Goal: Task Accomplishment & Management: Manage account settings

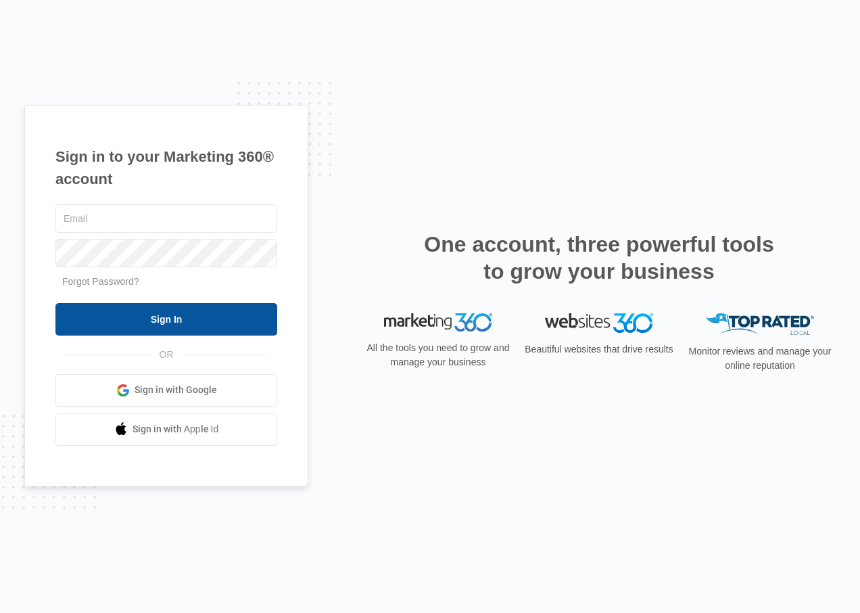
type input "[PERSON_NAME][EMAIL_ADDRESS][DOMAIN_NAME]"
click at [158, 329] on input "Sign In" at bounding box center [166, 319] width 222 height 32
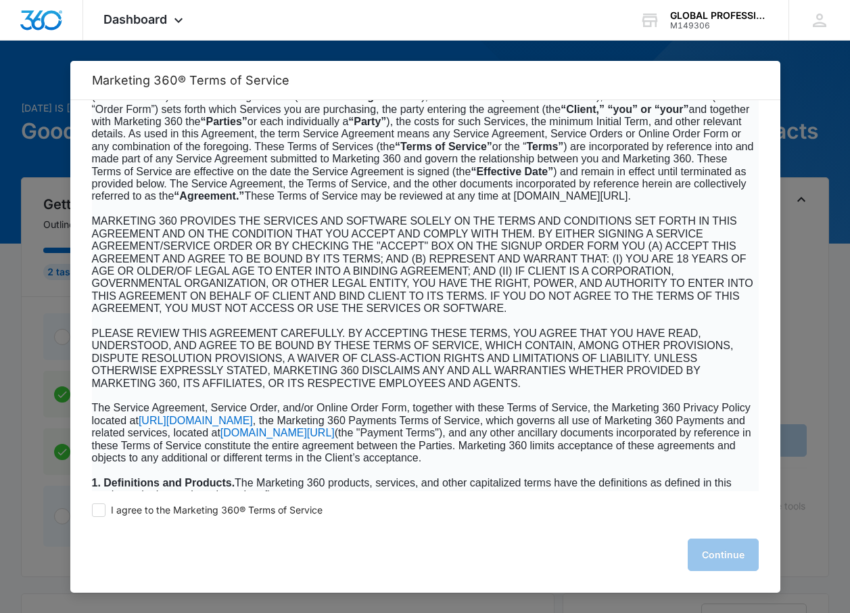
scroll to position [271, 0]
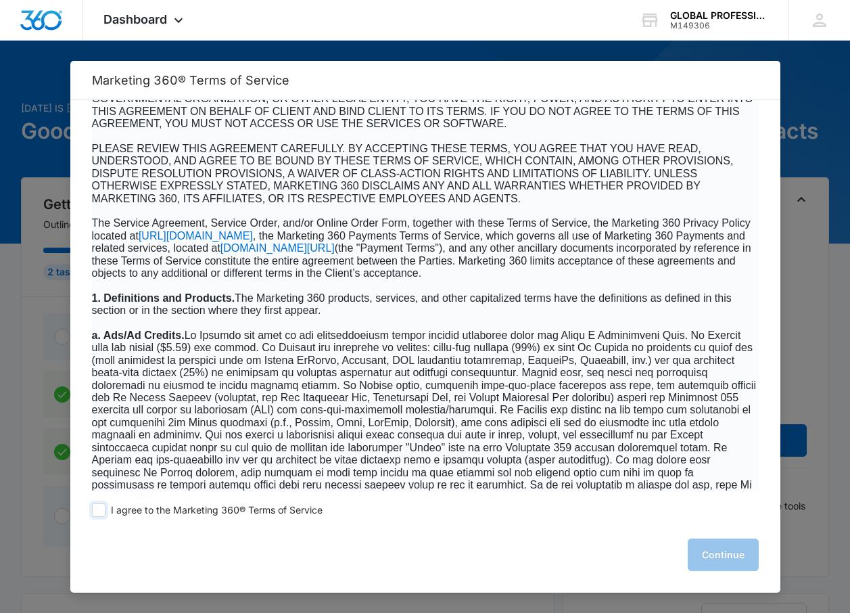
click at [93, 509] on span at bounding box center [99, 510] width 14 height 14
click at [93, 509] on input "I agree to the Marketing 360® Terms of Service" at bounding box center [99, 510] width 14 height 14
checkbox input "true"
click at [728, 560] on button "Continue" at bounding box center [723, 554] width 71 height 32
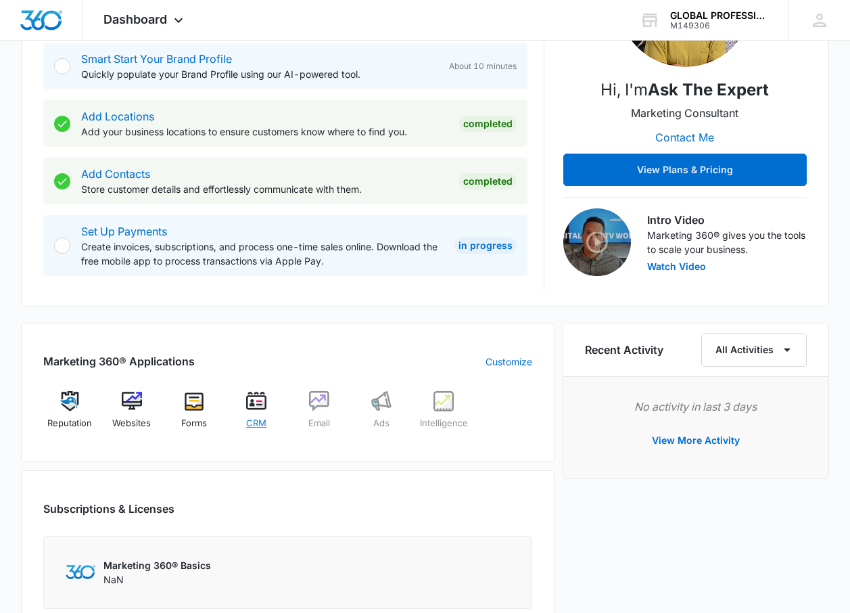
click at [261, 413] on div "CRM" at bounding box center [256, 415] width 51 height 48
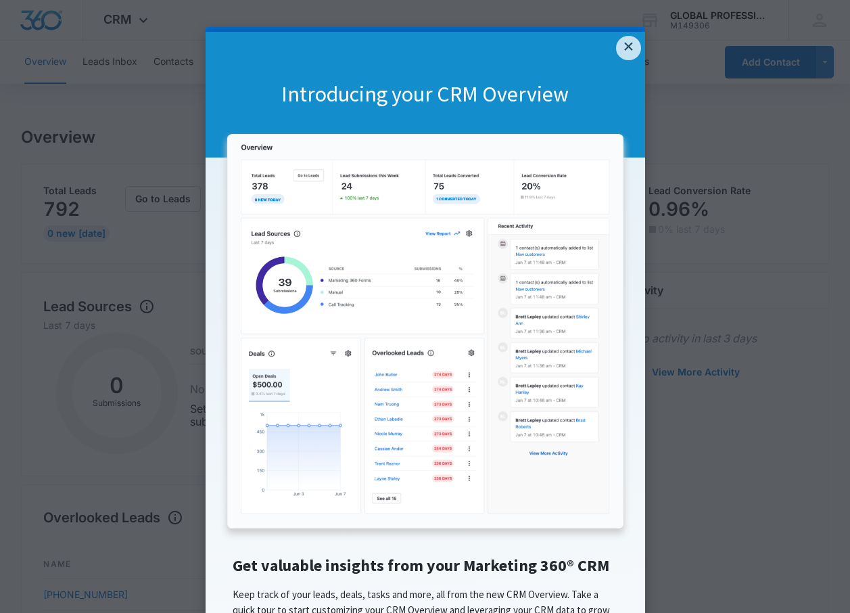
click at [619, 31] on div "current step" at bounding box center [426, 29] width 440 height 5
click at [626, 50] on link "×" at bounding box center [628, 48] width 24 height 24
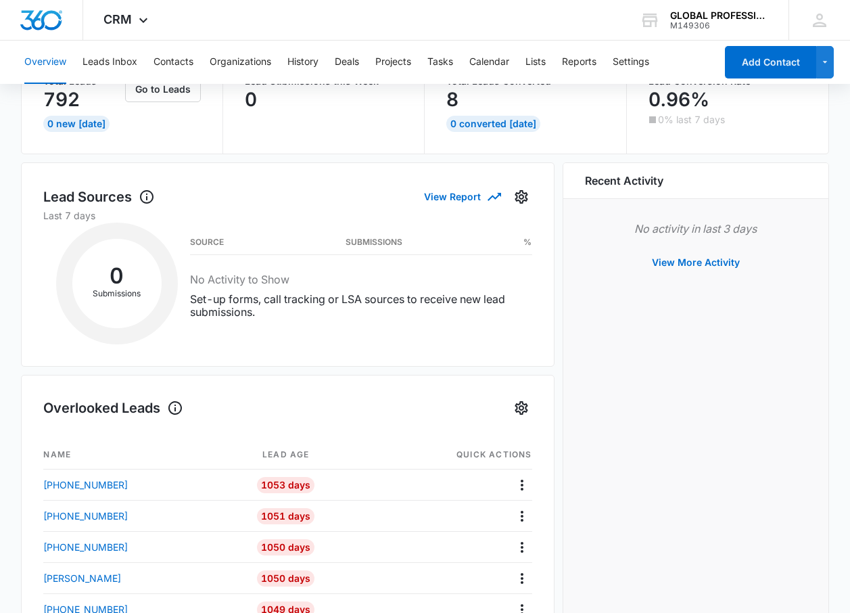
scroll to position [135, 0]
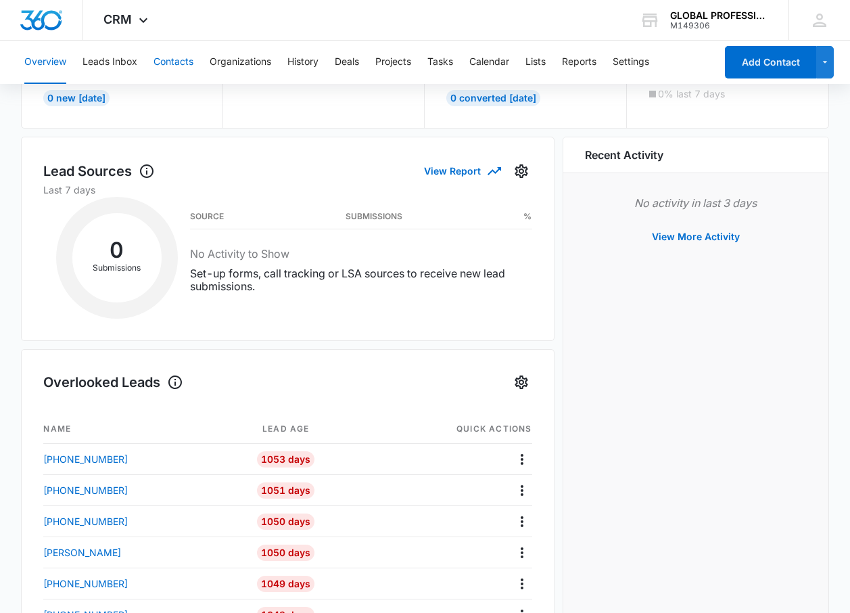
click at [179, 60] on button "Contacts" at bounding box center [174, 62] width 40 height 43
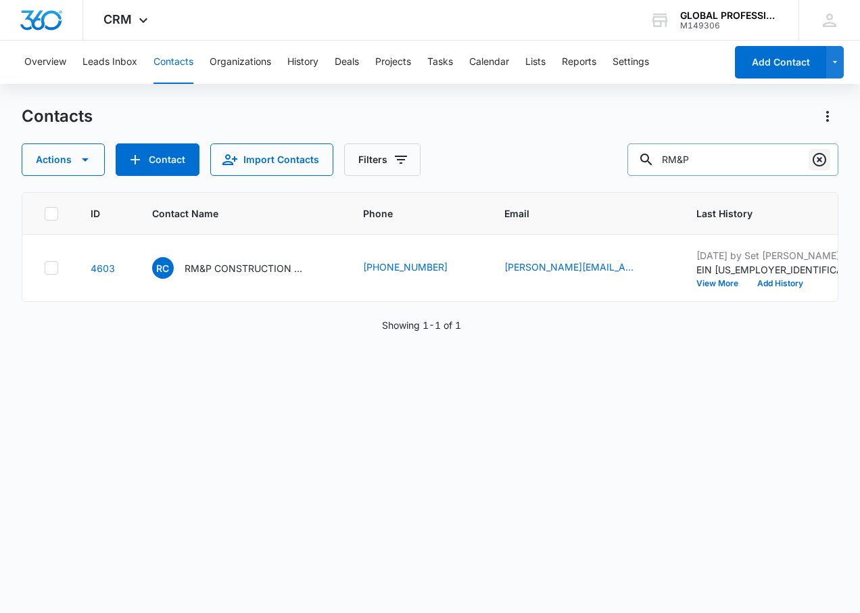
click at [817, 153] on icon "Clear" at bounding box center [820, 160] width 16 height 16
